Goal: Task Accomplishment & Management: Complete application form

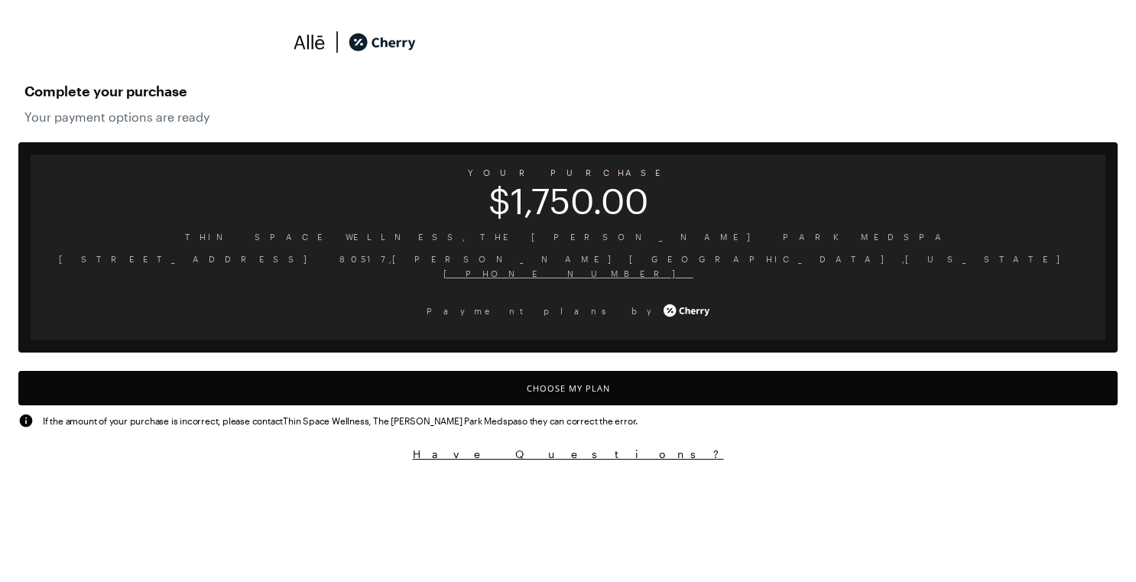
click at [541, 377] on button "Choose My Plan" at bounding box center [568, 388] width 1100 height 34
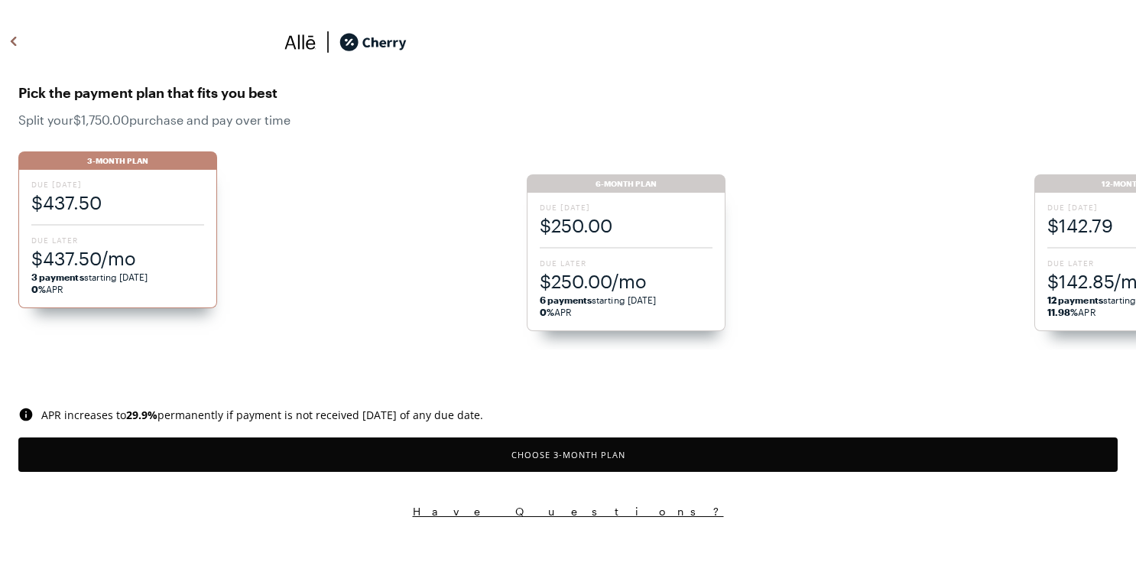
click at [676, 252] on div "Due [DATE] $250.00 Due Later $250.00/mo 6 payments starting [DATE] 0% APR" at bounding box center [626, 262] width 199 height 138
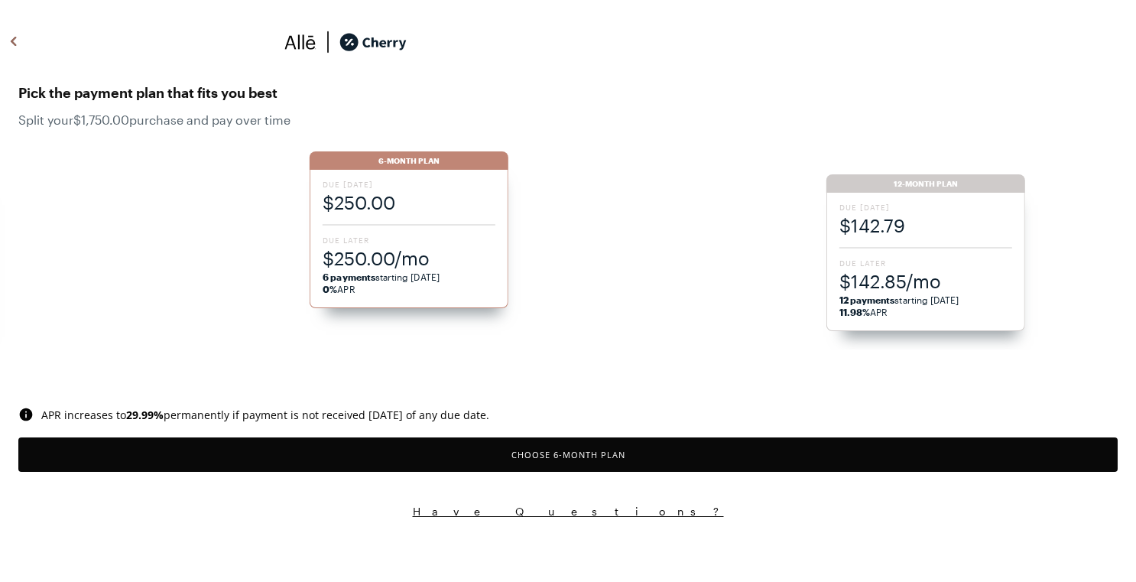
click at [589, 457] on button "Choose 6 -Month Plan" at bounding box center [568, 454] width 1100 height 34
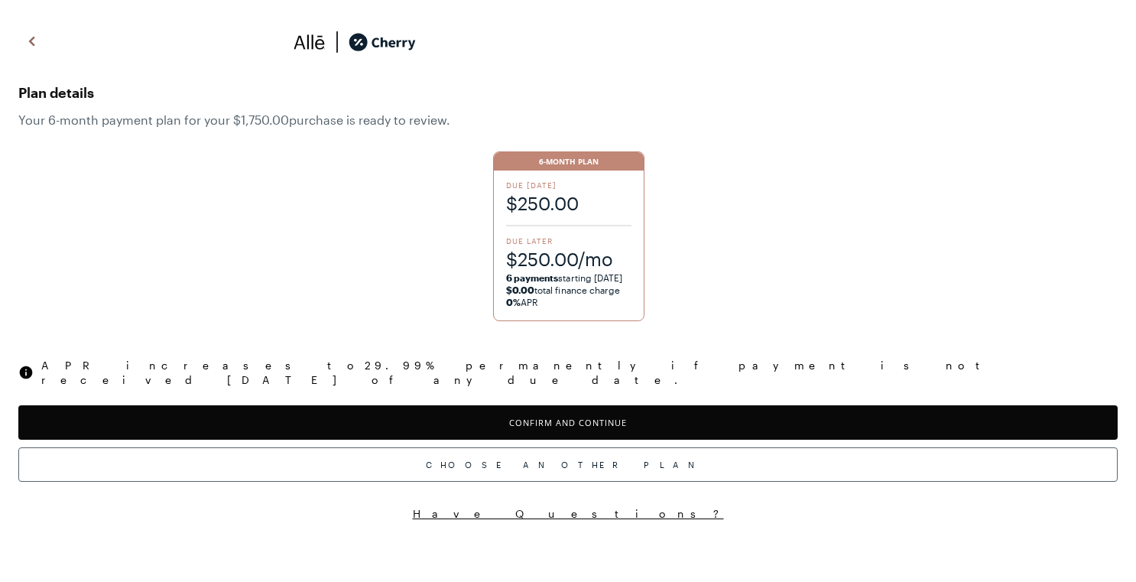
click at [580, 411] on button "Confirm and Continue" at bounding box center [568, 422] width 1100 height 34
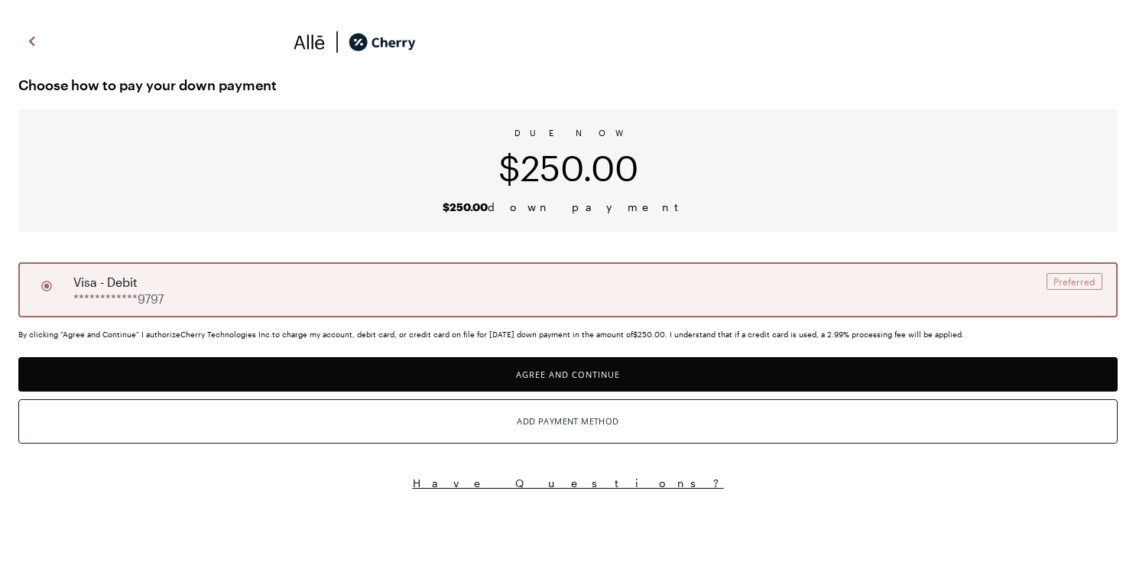
click at [579, 371] on button "Agree and Continue" at bounding box center [568, 374] width 1100 height 34
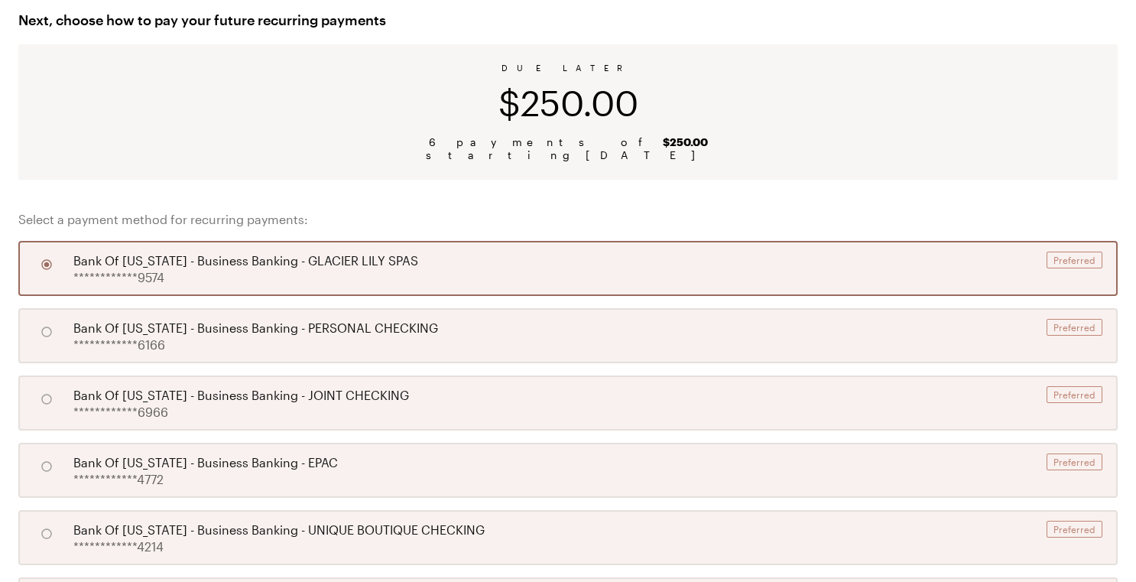
scroll to position [83, 0]
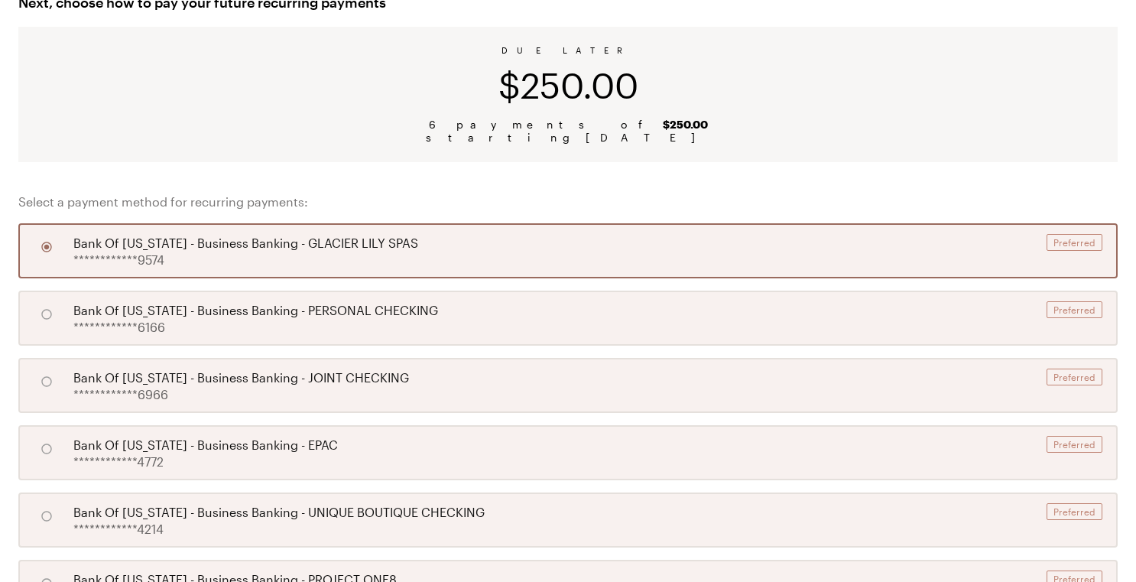
click at [563, 321] on div "**********" at bounding box center [568, 318] width 1100 height 55
radio input "false"
radio input "true"
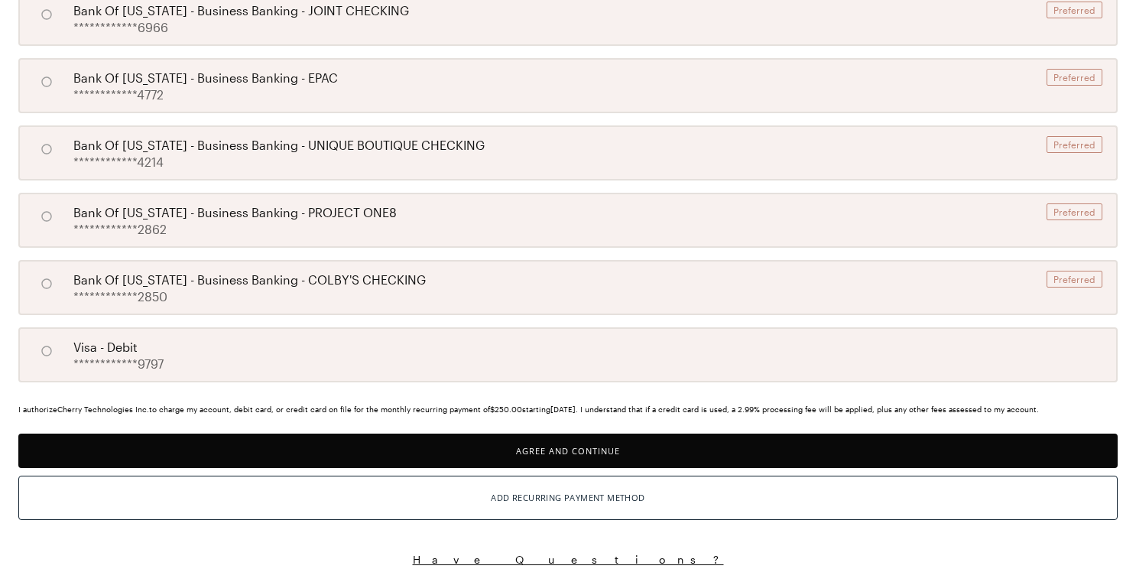
scroll to position [452, 0]
click at [590, 442] on button "Agree and Continue" at bounding box center [568, 451] width 1100 height 34
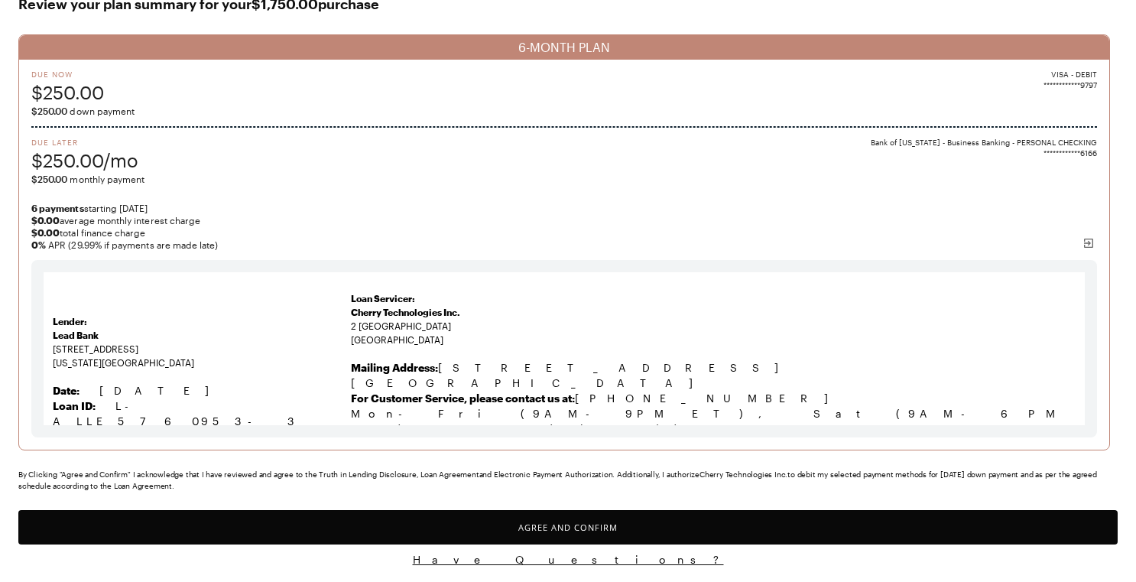
scroll to position [91, 0]
click at [567, 531] on button "Agree and Confirm" at bounding box center [568, 527] width 1100 height 34
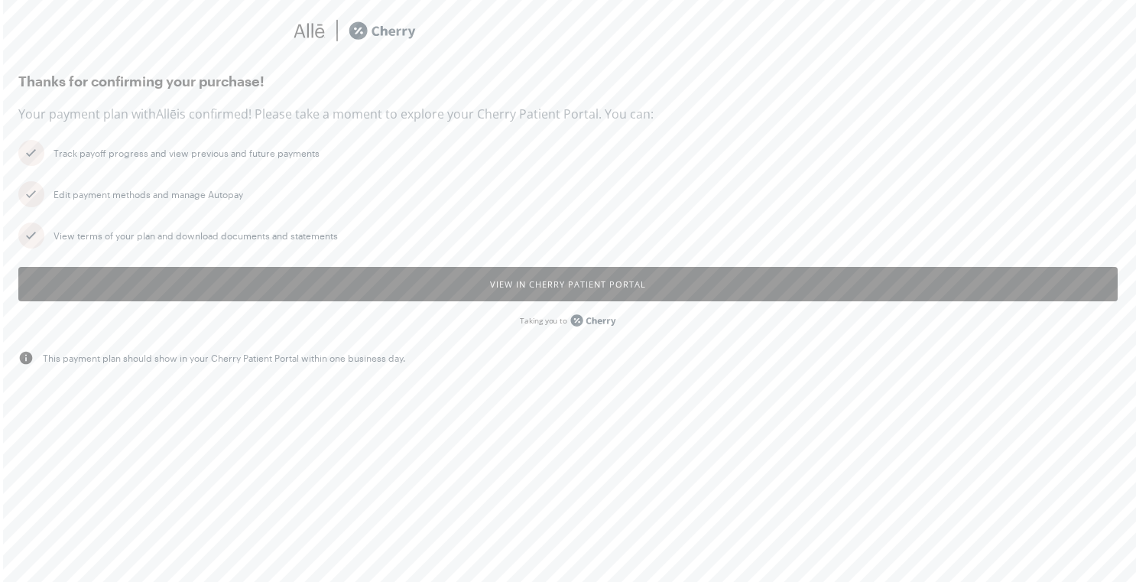
scroll to position [11, 0]
click at [493, 291] on button "View in Cherry patient portal" at bounding box center [568, 284] width 1100 height 34
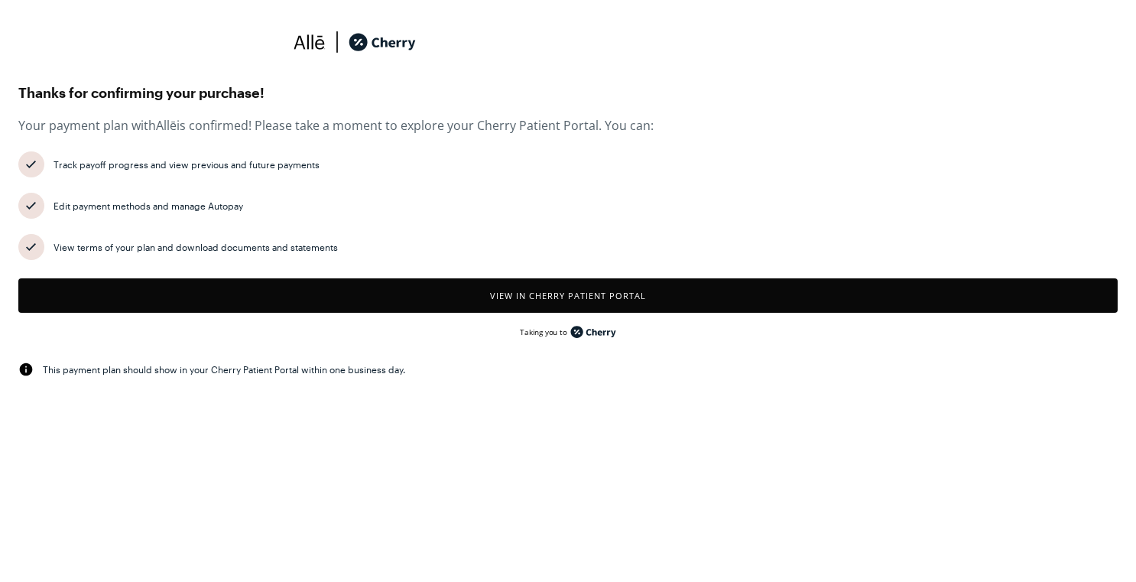
scroll to position [0, 0]
